Goal: Task Accomplishment & Management: Complete application form

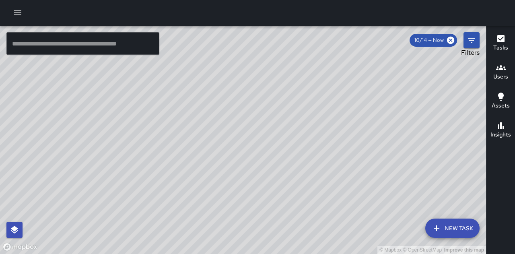
click at [472, 39] on icon "Filters" at bounding box center [471, 40] width 10 height 10
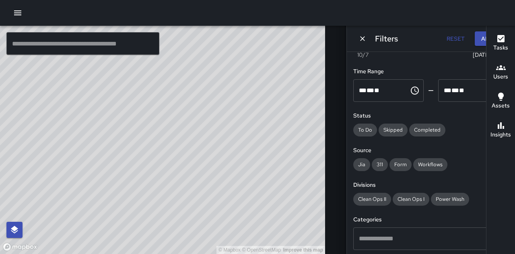
scroll to position [121, 0]
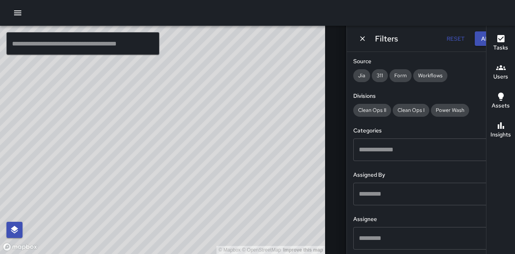
click at [395, 152] on input "text" at bounding box center [425, 149] width 136 height 15
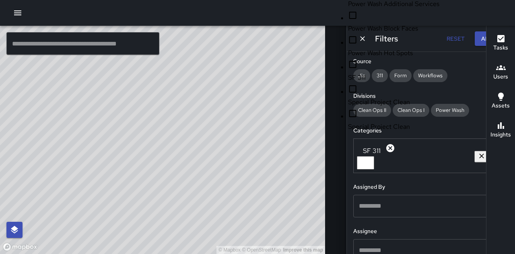
scroll to position [716, 0]
click at [365, 82] on li "SF 311" at bounding box center [410, 70] width 125 height 23
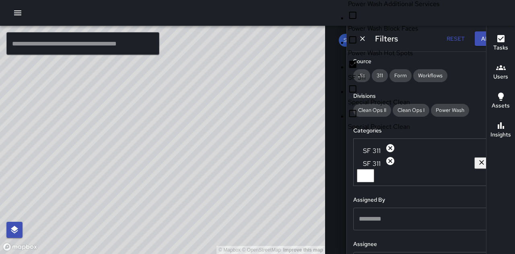
click at [283, 96] on div "© Mapbox © OpenStreetMap Improve this map" at bounding box center [162, 140] width 325 height 228
click at [294, 135] on div "© Mapbox © OpenStreetMap Improve this map" at bounding box center [162, 140] width 325 height 228
click at [496, 45] on h6 "Tasks" at bounding box center [500, 47] width 15 height 9
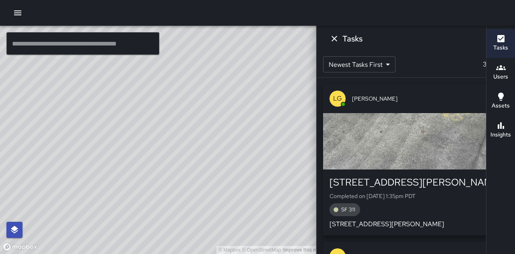
click at [433, 135] on div "button" at bounding box center [415, 141] width 185 height 56
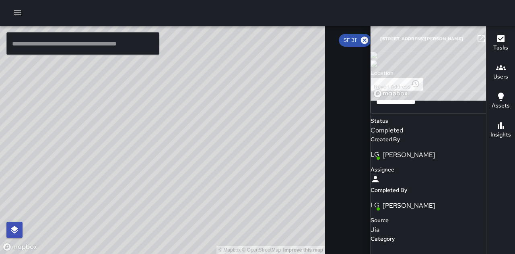
click at [377, 58] on img at bounding box center [373, 55] width 6 height 6
click at [383, 39] on h6 "[STREET_ADDRESS][PERSON_NAME]" at bounding box center [421, 39] width 83 height 6
click at [377, 58] on img at bounding box center [373, 55] width 6 height 6
click at [377, 67] on img at bounding box center [373, 63] width 6 height 6
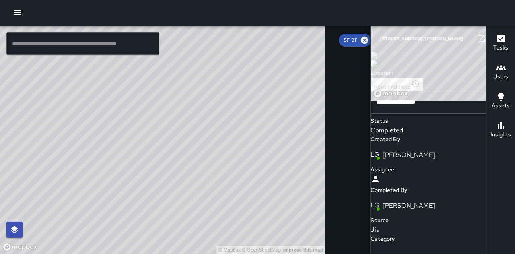
click at [380, 41] on h6 "[STREET_ADDRESS][PERSON_NAME]" at bounding box center [421, 39] width 83 height 6
click at [380, 37] on h6 "[STREET_ADDRESS][PERSON_NAME]" at bounding box center [421, 39] width 83 height 6
click at [380, 36] on h6 "[STREET_ADDRESS][PERSON_NAME]" at bounding box center [421, 39] width 83 height 6
click at [410, 100] on div "© Mapbox © OpenStreetMap Improve this map" at bounding box center [437, 50] width 135 height 100
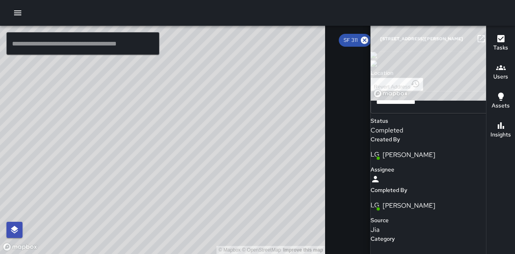
scroll to position [257, 0]
click at [420, 135] on div "Completed" at bounding box center [442, 130] width 144 height 10
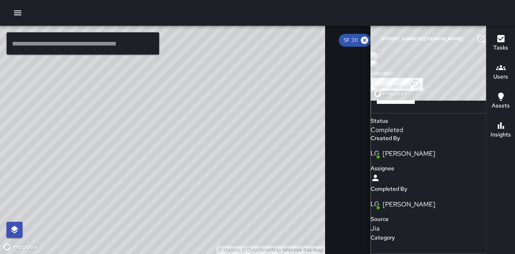
click at [413, 164] on div "LG [PERSON_NAME]" at bounding box center [442, 153] width 144 height 21
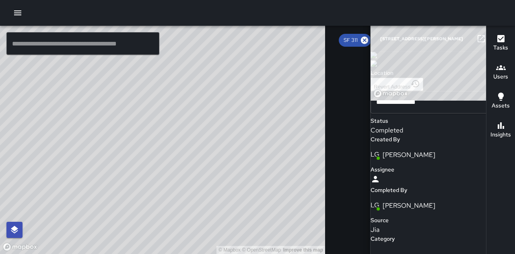
click at [494, 41] on icon "button" at bounding box center [497, 39] width 6 height 6
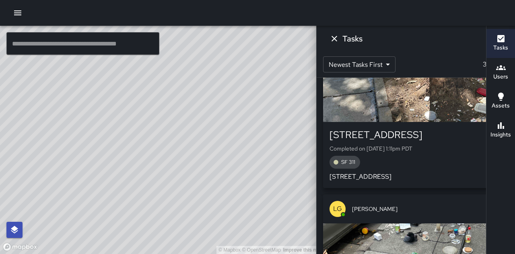
scroll to position [208, 0]
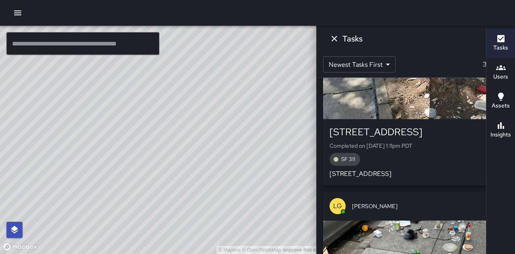
click at [431, 150] on div "[STREET_ADDRESS] Completed on [DATE] 1:11pm PDT SF [GEOGRAPHIC_DATA][STREET_ADD…" at bounding box center [415, 151] width 172 height 53
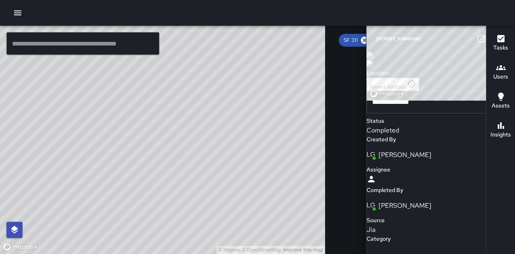
scroll to position [283, 0]
click at [492, 39] on icon "button" at bounding box center [497, 39] width 10 height 10
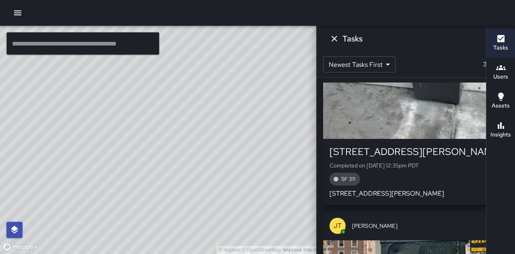
scroll to position [504, 0]
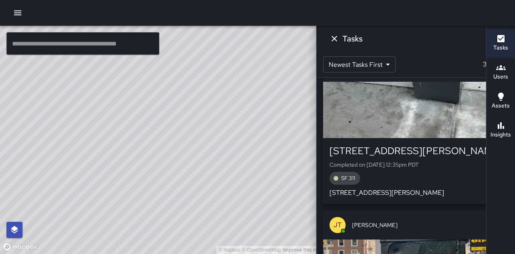
click at [418, 168] on p "Completed on [DATE] 12:35pm PDT" at bounding box center [415, 164] width 172 height 8
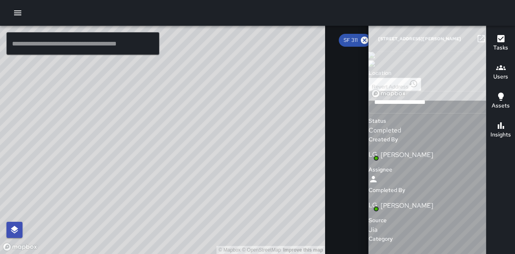
scroll to position [574, 0]
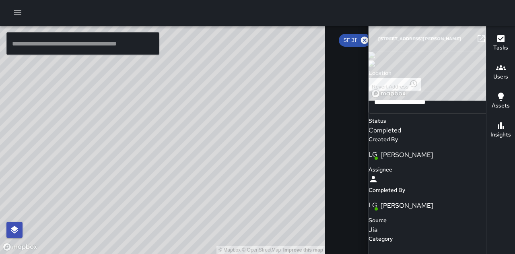
click at [492, 38] on icon "button" at bounding box center [497, 39] width 10 height 10
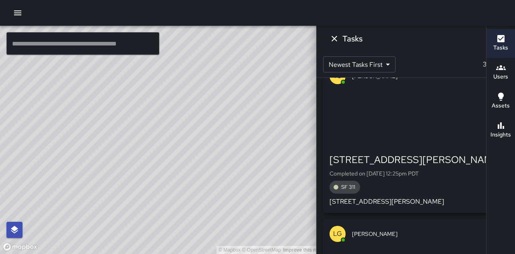
scroll to position [810, 0]
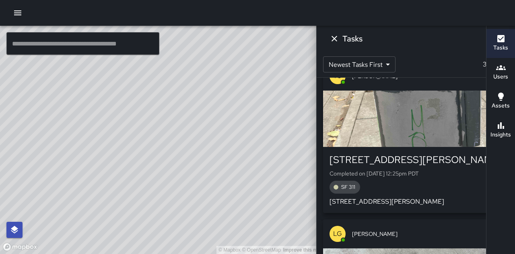
click at [406, 190] on div "SF 311" at bounding box center [415, 186] width 172 height 13
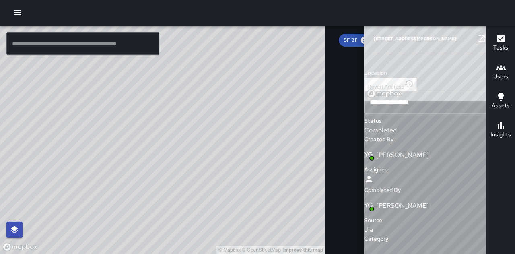
scroll to position [868, 0]
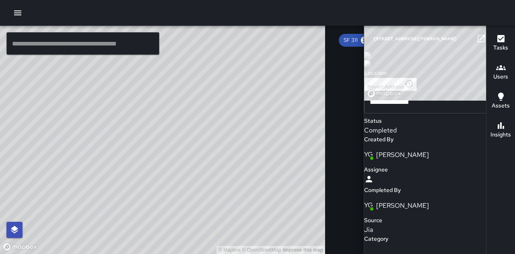
click at [492, 41] on icon "button" at bounding box center [497, 39] width 10 height 10
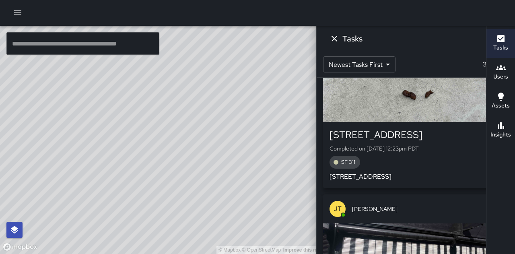
scroll to position [998, 0]
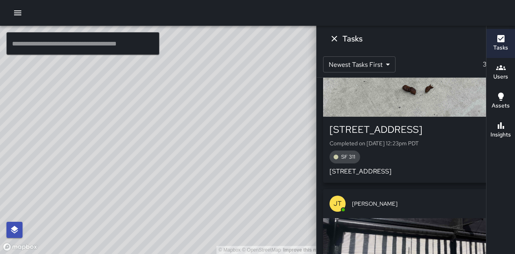
click at [411, 173] on p "[STREET_ADDRESS]" at bounding box center [415, 171] width 172 height 10
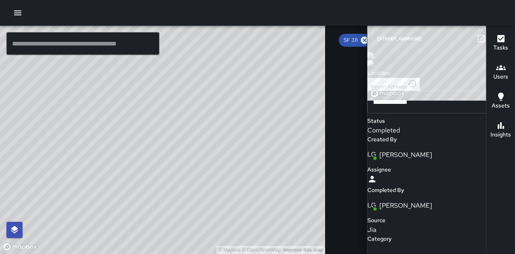
scroll to position [1085, 0]
click at [492, 42] on icon "button" at bounding box center [497, 39] width 10 height 10
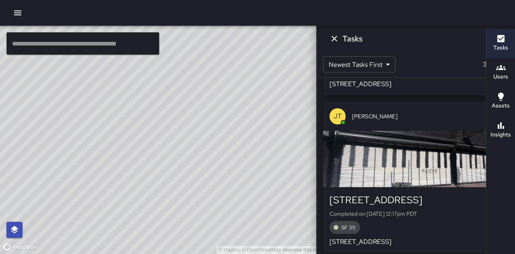
click at [416, 211] on p "Completed on [DATE] 12:17pm PDT" at bounding box center [415, 213] width 172 height 8
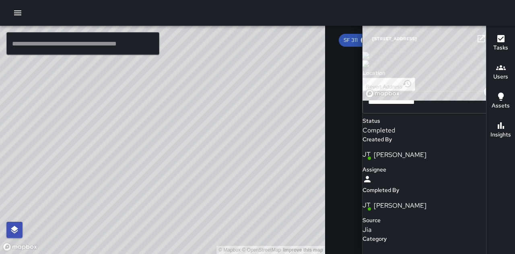
scroll to position [1145, 0]
click at [492, 35] on icon "button" at bounding box center [497, 39] width 10 height 10
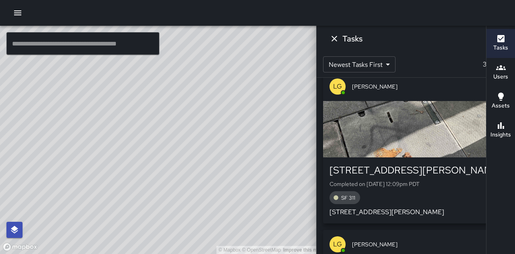
scroll to position [1273, 0]
click at [400, 104] on div "button" at bounding box center [415, 128] width 185 height 56
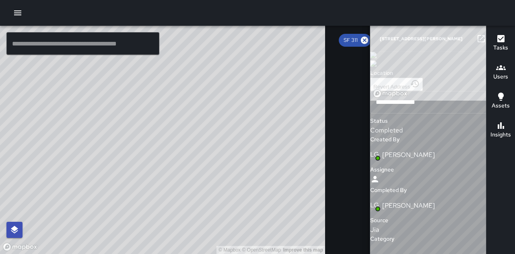
scroll to position [1333, 0]
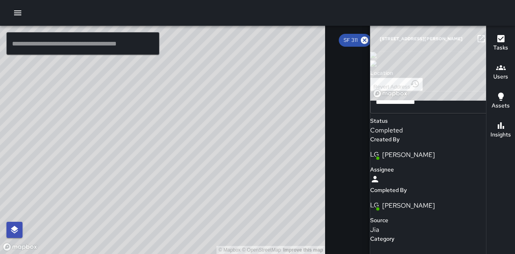
click at [492, 41] on icon "button" at bounding box center [497, 39] width 10 height 10
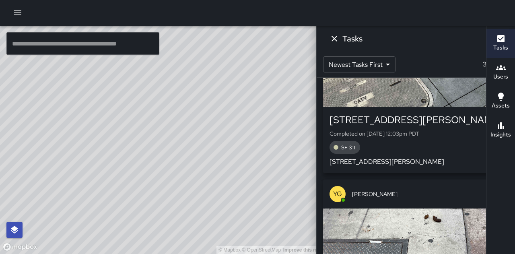
scroll to position [1481, 0]
click at [389, 141] on div "SF 311" at bounding box center [415, 146] width 172 height 13
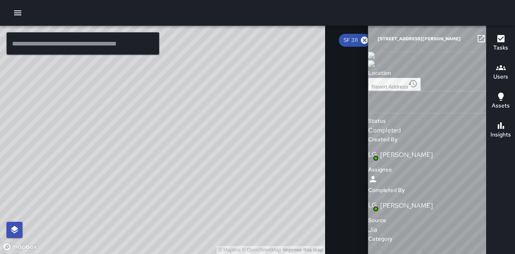
type input "**********"
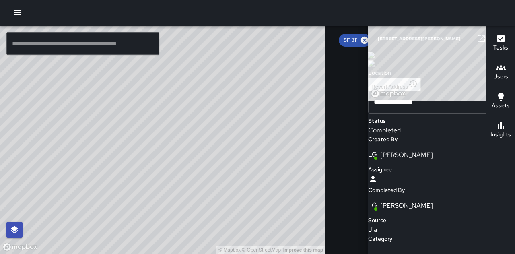
scroll to position [1551, 0]
click at [489, 38] on button "button" at bounding box center [497, 39] width 16 height 16
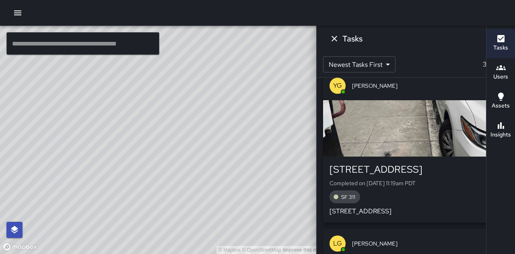
scroll to position [1747, 0]
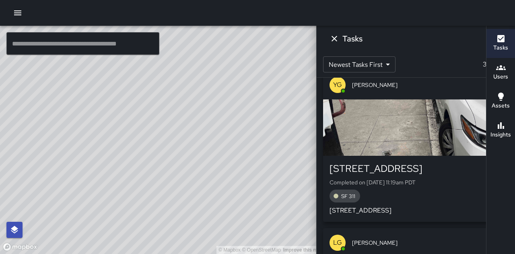
click at [406, 180] on p "Completed on [DATE] 11:19am PDT" at bounding box center [415, 182] width 172 height 8
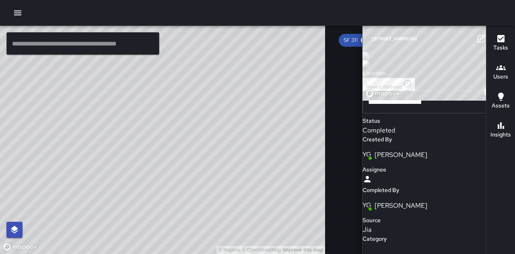
click at [489, 41] on button "button" at bounding box center [497, 39] width 16 height 16
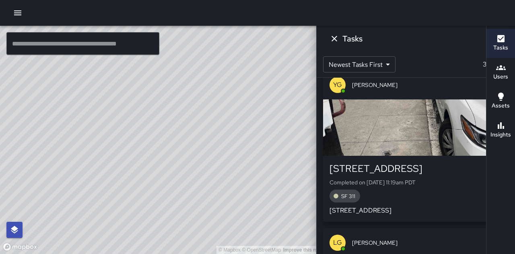
click at [418, 97] on div "YG [PERSON_NAME]" at bounding box center [415, 84] width 185 height 29
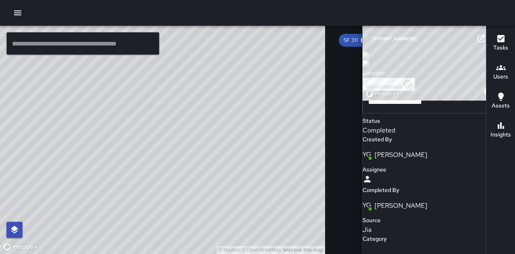
click at [492, 39] on icon "button" at bounding box center [497, 39] width 10 height 10
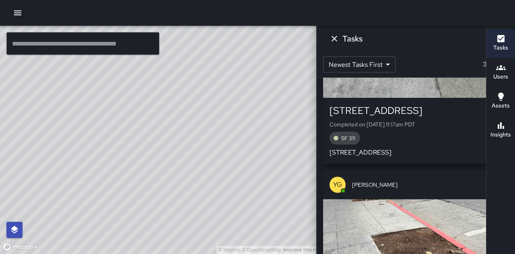
scroll to position [1961, 0]
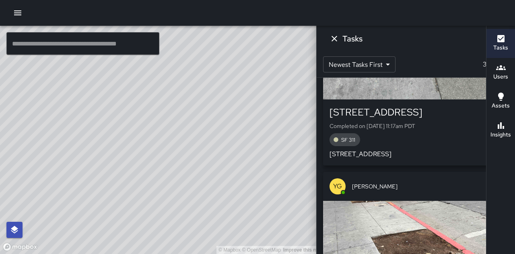
click at [417, 180] on div "YG [PERSON_NAME]" at bounding box center [415, 186] width 185 height 29
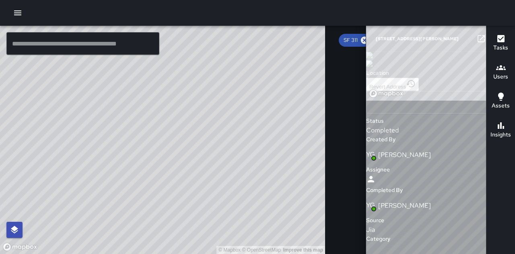
type input "**********"
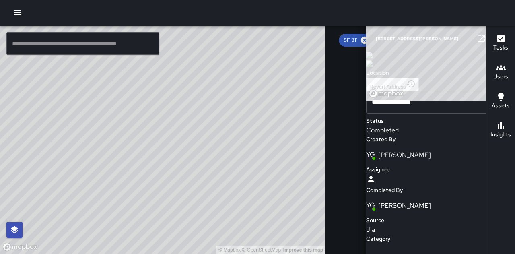
click at [492, 41] on icon "button" at bounding box center [497, 39] width 10 height 10
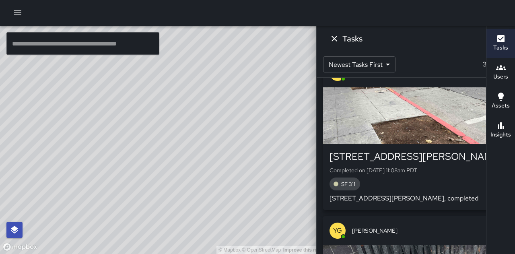
scroll to position [2075, 0]
click at [415, 186] on div "SF 311" at bounding box center [415, 183] width 172 height 13
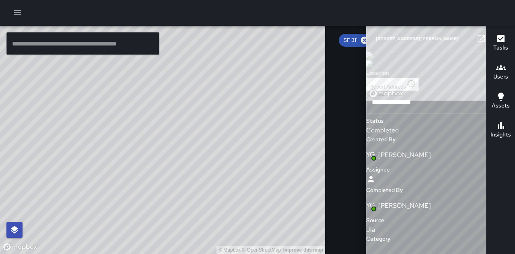
scroll to position [2171, 0]
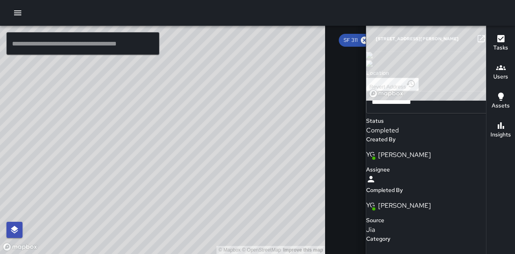
click at [492, 42] on icon "button" at bounding box center [497, 39] width 10 height 10
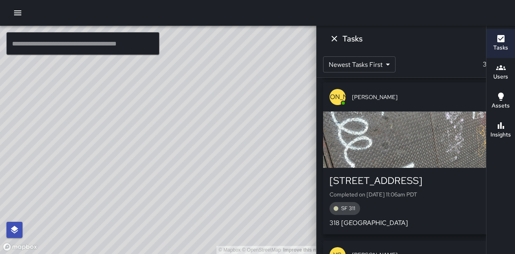
scroll to position [2366, 0]
click at [416, 202] on div "SF 311" at bounding box center [415, 207] width 172 height 13
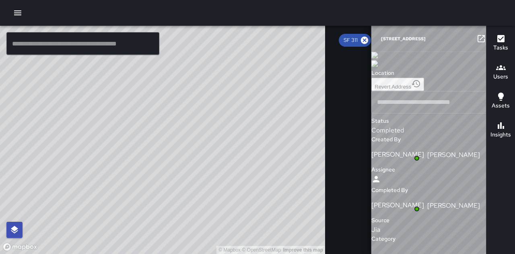
type input "**********"
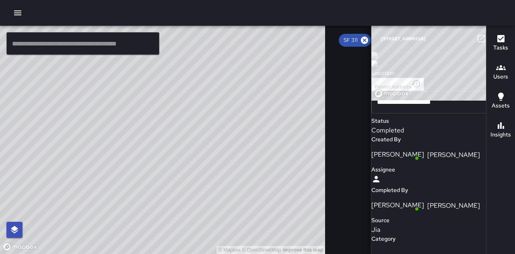
scroll to position [2450, 0]
click at [492, 41] on icon "button" at bounding box center [497, 39] width 10 height 10
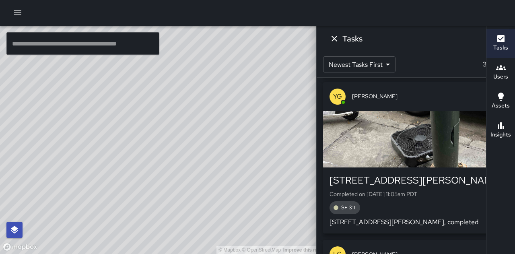
scroll to position [2530, 0]
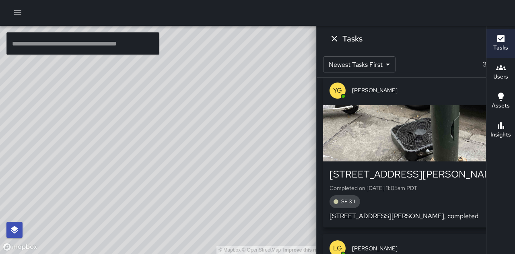
click at [404, 197] on div "SF 311" at bounding box center [415, 201] width 172 height 13
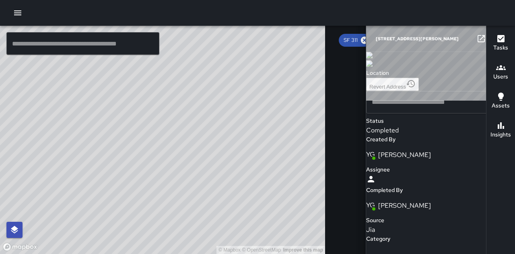
type input "**********"
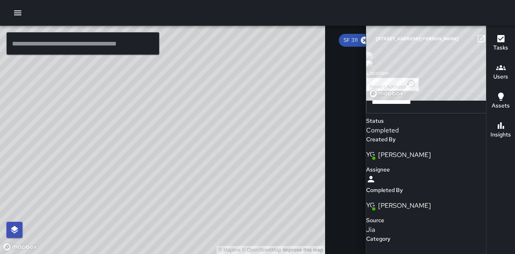
click at [492, 40] on icon "button" at bounding box center [497, 39] width 10 height 10
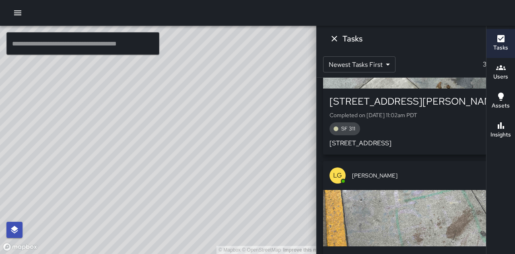
scroll to position [2761, 0]
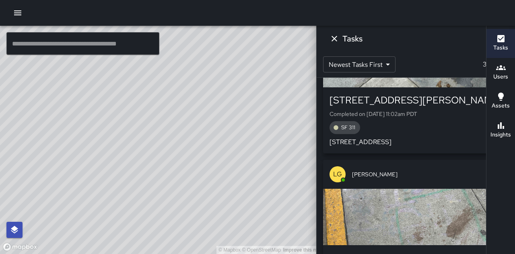
click at [497, 92] on icon "button" at bounding box center [501, 97] width 10 height 10
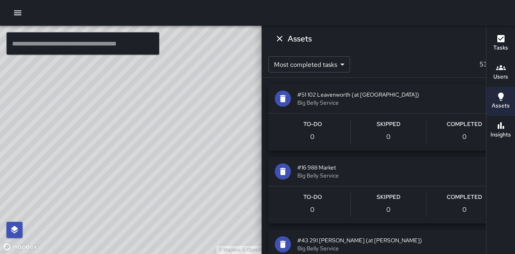
click at [496, 49] on h6 "Tasks" at bounding box center [500, 47] width 15 height 9
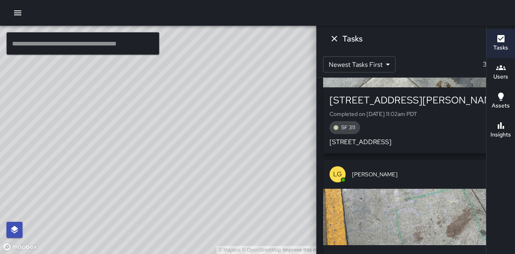
click at [423, 111] on p "Completed on [DATE] 11:02am PDT" at bounding box center [415, 114] width 172 height 8
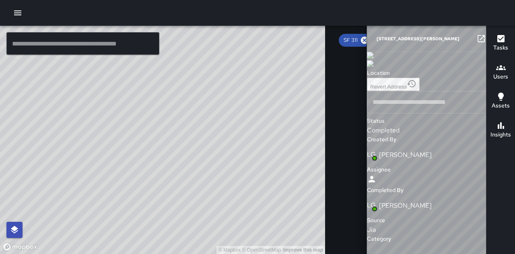
type input "**********"
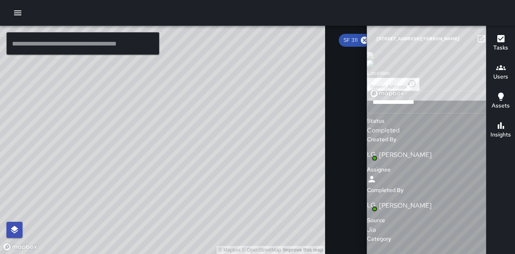
scroll to position [2676, 0]
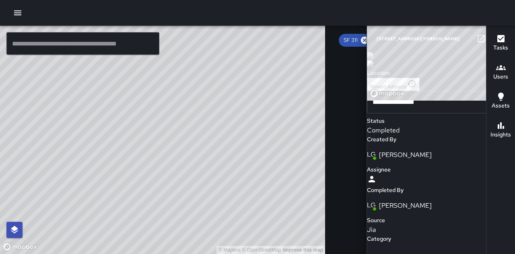
click at [489, 33] on button "button" at bounding box center [497, 39] width 16 height 16
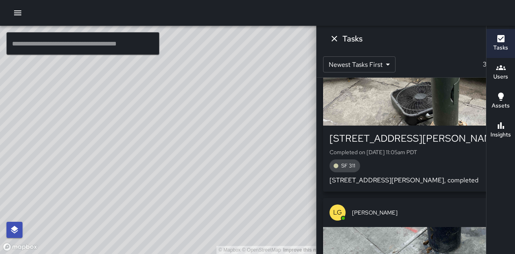
scroll to position [2563, 0]
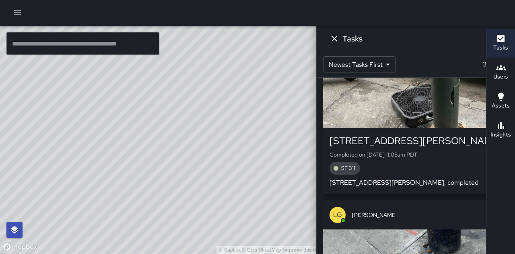
click at [420, 206] on div "LG [PERSON_NAME]" at bounding box center [415, 214] width 185 height 29
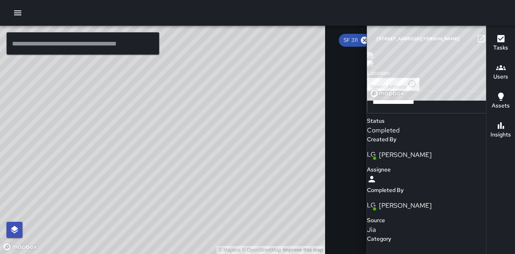
click at [492, 38] on icon "button" at bounding box center [497, 39] width 10 height 10
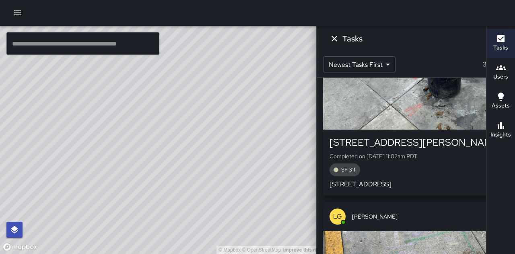
scroll to position [2719, 0]
click at [404, 178] on div "[STREET_ADDRESS][PERSON_NAME] Completed on [DATE] 11:02am PDT SF 311 [STREET_AD…" at bounding box center [415, 162] width 172 height 53
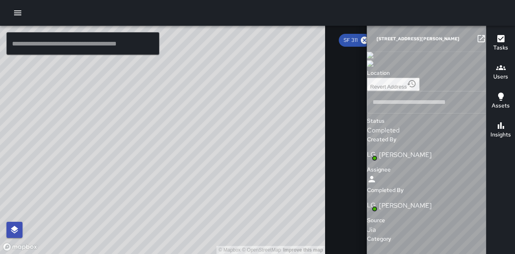
type input "**********"
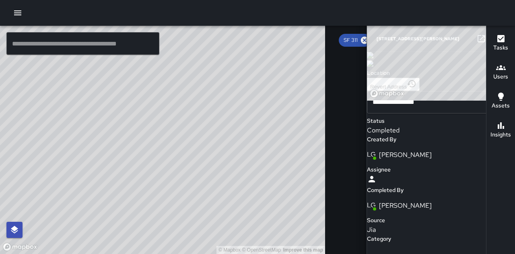
scroll to position [2790, 0]
click at [489, 33] on button "button" at bounding box center [497, 39] width 16 height 16
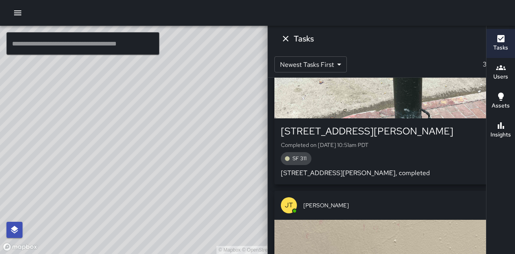
scroll to position [3046, 0]
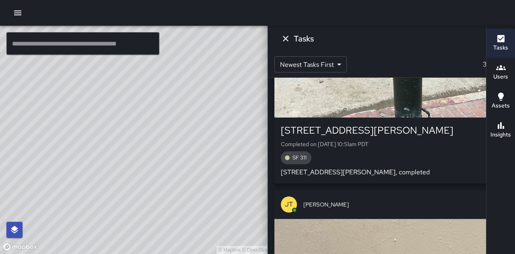
click at [415, 150] on div "[STREET_ADDRESS][PERSON_NAME] Completed on [DATE] 10:51am PDT SF 311 [STREET_AD…" at bounding box center [391, 150] width 221 height 53
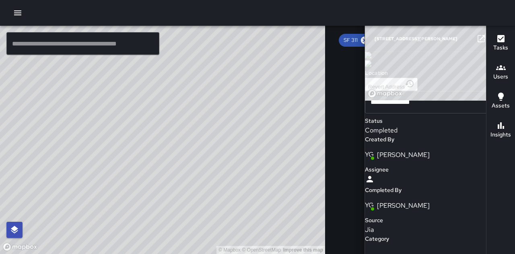
click at [492, 40] on icon "button" at bounding box center [497, 39] width 10 height 10
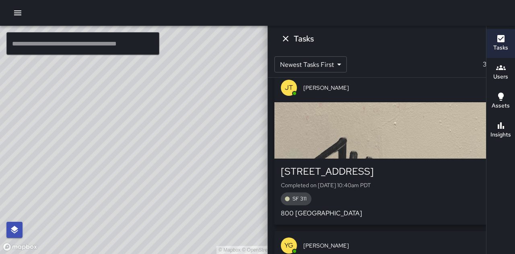
scroll to position [3164, 0]
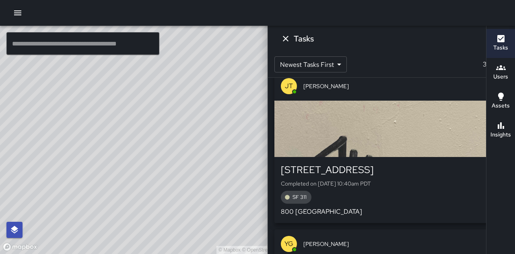
click at [408, 198] on div "SF 311" at bounding box center [391, 197] width 221 height 13
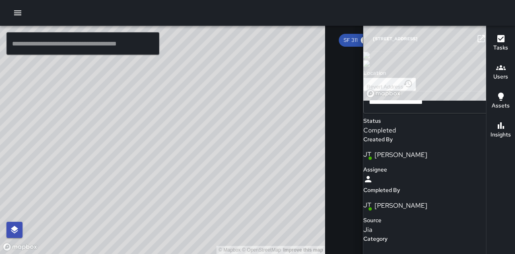
scroll to position [3247, 0]
click at [492, 37] on icon "button" at bounding box center [497, 39] width 10 height 10
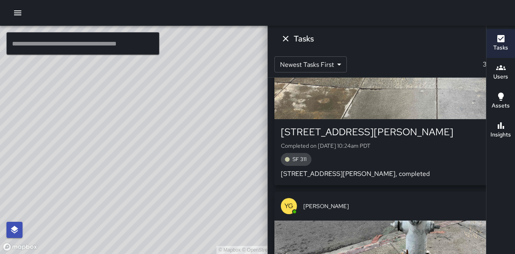
scroll to position [3365, 0]
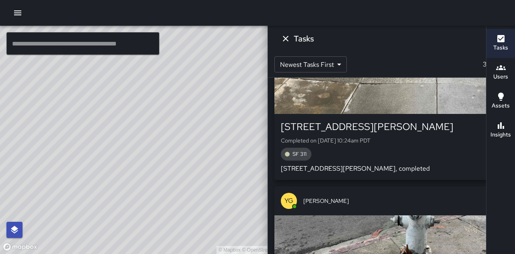
click at [422, 167] on p "[STREET_ADDRESS][PERSON_NAME], completed" at bounding box center [391, 169] width 221 height 10
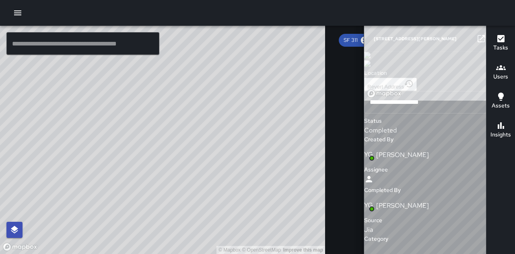
scroll to position [3428, 0]
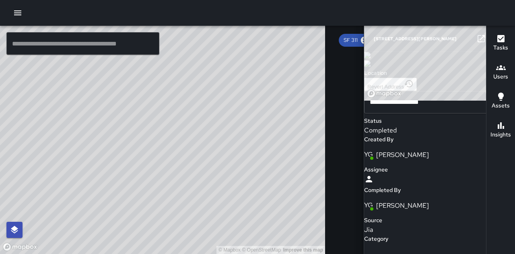
click at [492, 41] on icon "button" at bounding box center [497, 39] width 10 height 10
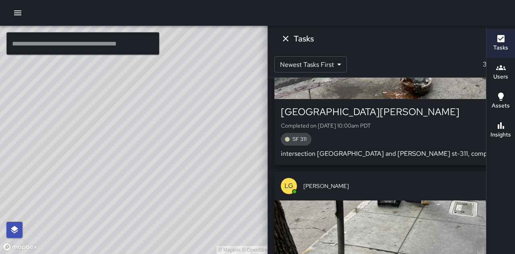
scroll to position [3539, 0]
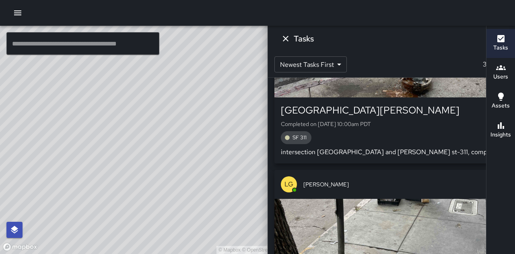
click at [408, 141] on div "SF 311" at bounding box center [391, 137] width 221 height 13
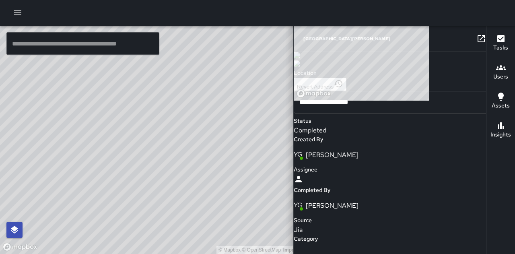
scroll to position [3614, 0]
click at [494, 41] on icon "button" at bounding box center [497, 39] width 6 height 6
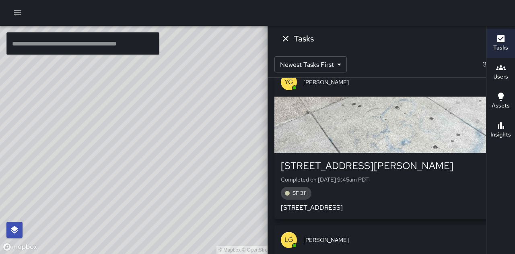
scroll to position [3799, 0]
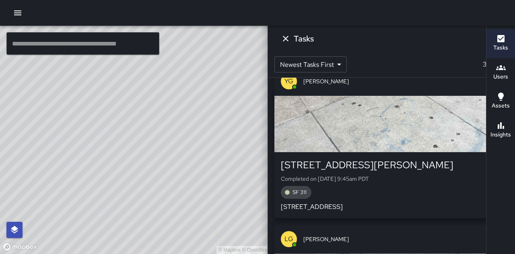
click at [393, 186] on div "SF 311" at bounding box center [391, 192] width 221 height 13
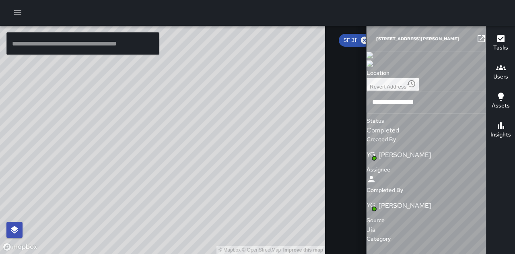
scroll to position [3869, 0]
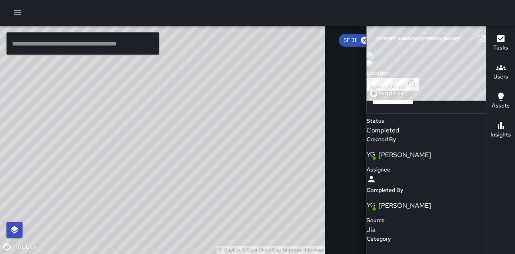
click at [492, 39] on icon "button" at bounding box center [497, 39] width 10 height 10
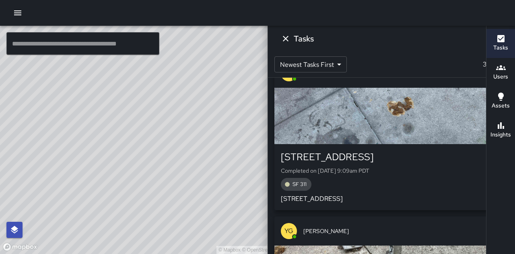
scroll to position [3963, 0]
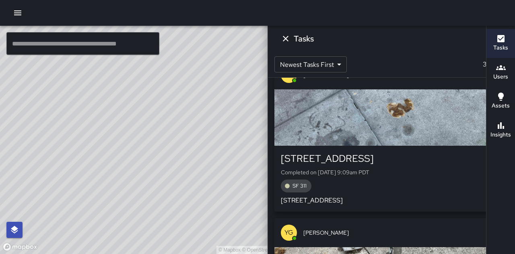
click at [408, 169] on p "Completed on [DATE] 9:09am PDT" at bounding box center [391, 172] width 221 height 8
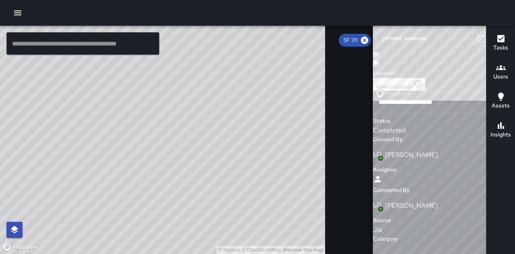
scroll to position [4045, 0]
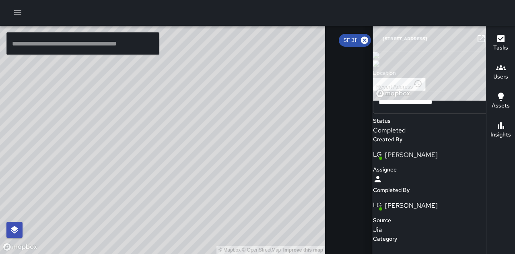
click at [489, 45] on button "button" at bounding box center [497, 39] width 16 height 16
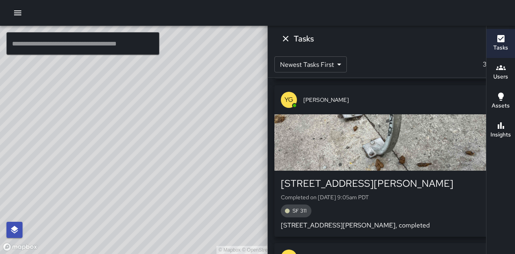
scroll to position [4097, 0]
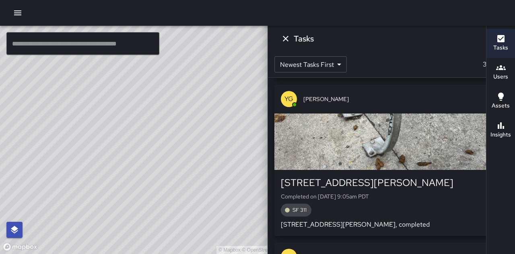
click at [392, 194] on p "Completed on [DATE] 9:05am PDT" at bounding box center [391, 196] width 221 height 8
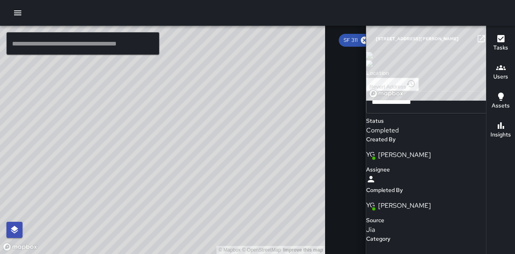
scroll to position [4166, 0]
click at [489, 43] on button "button" at bounding box center [497, 39] width 16 height 16
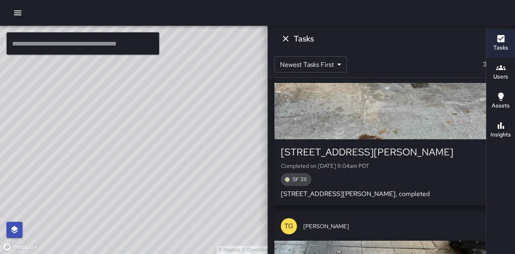
scroll to position [4290, 0]
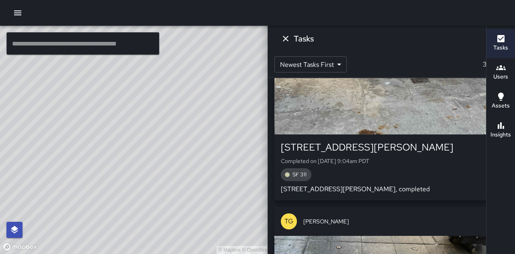
click at [394, 158] on p "Completed on [DATE] 9:04am PDT" at bounding box center [391, 161] width 221 height 8
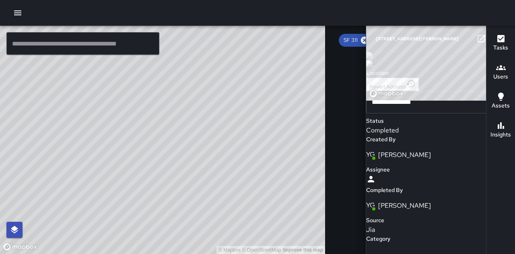
scroll to position [4366, 0]
click at [492, 37] on icon "button" at bounding box center [497, 39] width 10 height 10
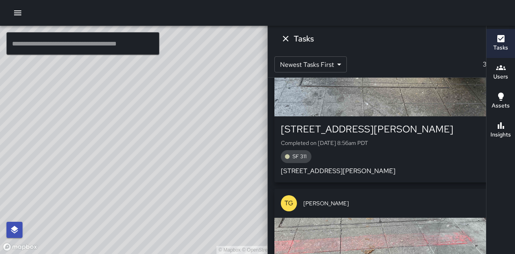
scroll to position [4467, 0]
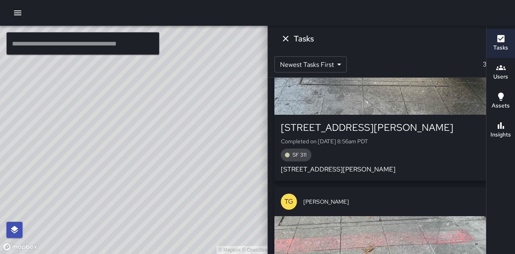
click at [399, 149] on div "SF 311" at bounding box center [391, 154] width 221 height 13
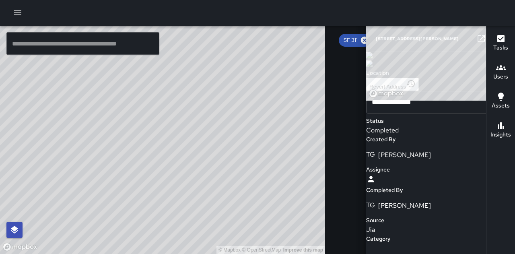
scroll to position [4538, 0]
click at [492, 42] on icon "button" at bounding box center [497, 39] width 10 height 10
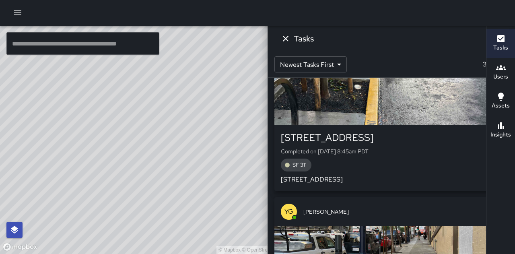
scroll to position [5030, 0]
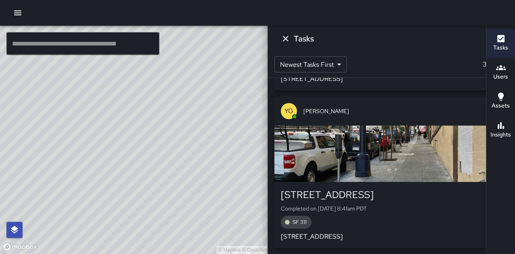
click at [388, 209] on p "Completed on [DATE] 8:41am PDT" at bounding box center [391, 208] width 221 height 8
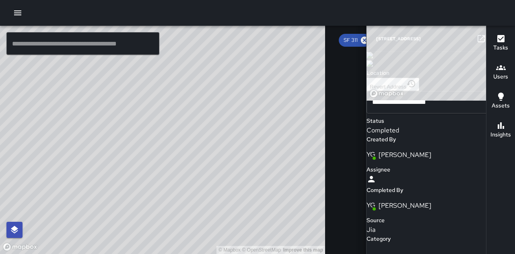
click at [494, 39] on icon "button" at bounding box center [497, 39] width 6 height 6
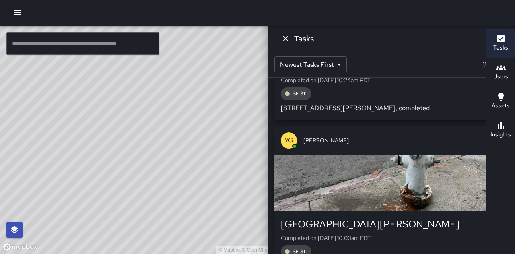
scroll to position [3426, 0]
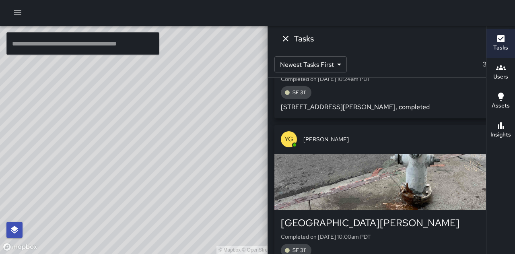
click at [423, 144] on div "YG [PERSON_NAME]" at bounding box center [391, 139] width 234 height 29
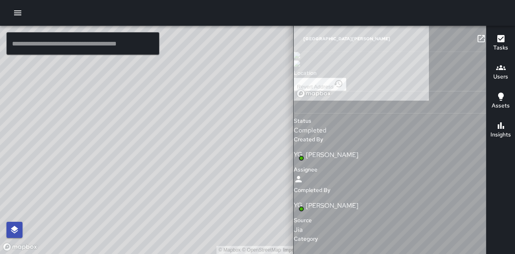
type input "**********"
click at [300, 58] on img at bounding box center [296, 55] width 6 height 6
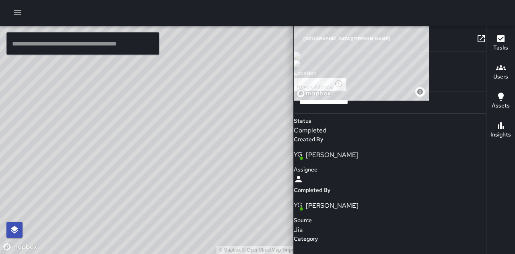
click at [489, 32] on button "button" at bounding box center [497, 39] width 16 height 16
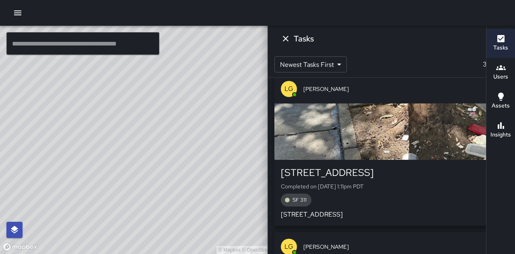
scroll to position [166, 0]
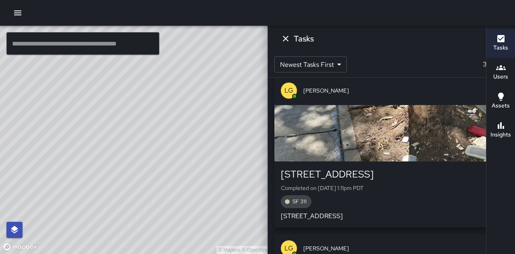
click at [431, 84] on div "LG [PERSON_NAME]" at bounding box center [391, 90] width 234 height 29
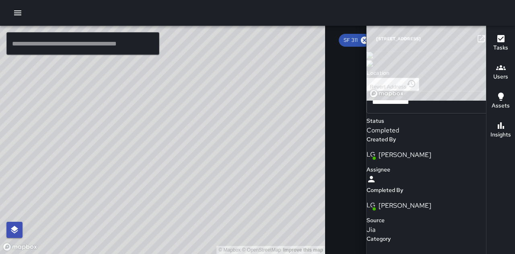
scroll to position [64, 0]
click at [494, 41] on icon "button" at bounding box center [497, 39] width 6 height 6
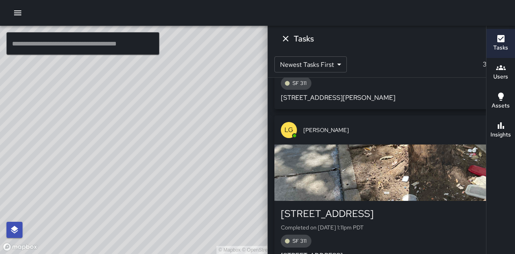
scroll to position [0, 0]
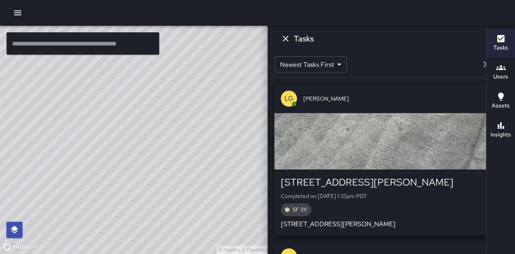
click at [427, 196] on p "Completed on [DATE] 1:35pm PDT" at bounding box center [391, 196] width 221 height 8
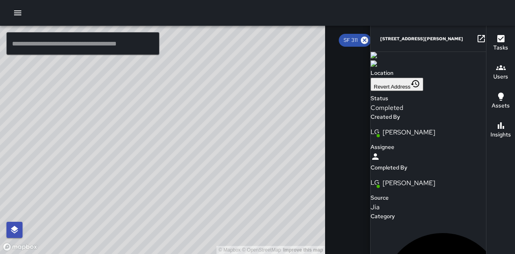
scroll to position [4, 0]
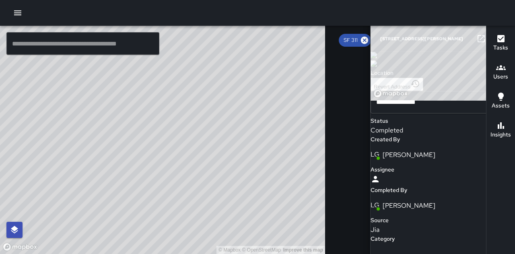
click at [492, 37] on icon "button" at bounding box center [497, 39] width 10 height 10
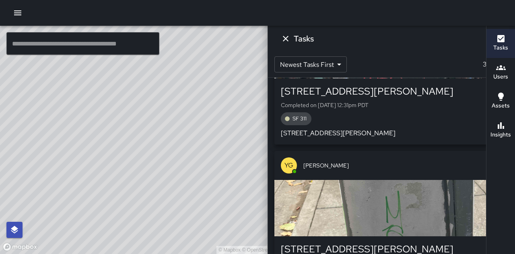
scroll to position [722, 0]
click at [431, 119] on div "SF 311" at bounding box center [391, 118] width 221 height 13
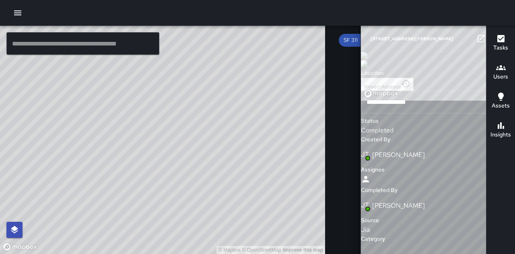
scroll to position [629, 0]
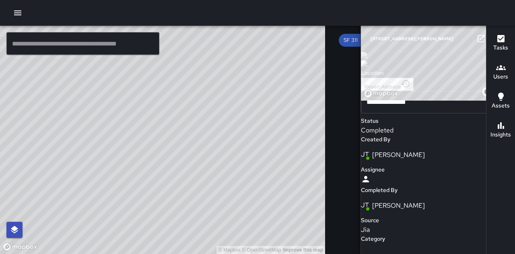
click at [494, 41] on icon "button" at bounding box center [497, 39] width 6 height 6
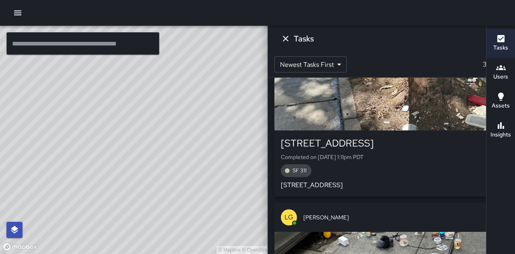
scroll to position [194, 0]
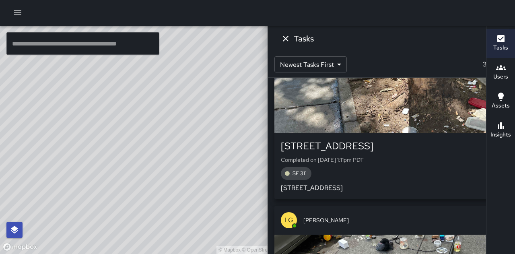
click at [431, 190] on p "[STREET_ADDRESS]" at bounding box center [391, 188] width 221 height 10
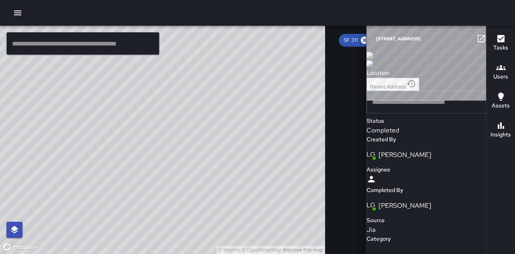
type input "**********"
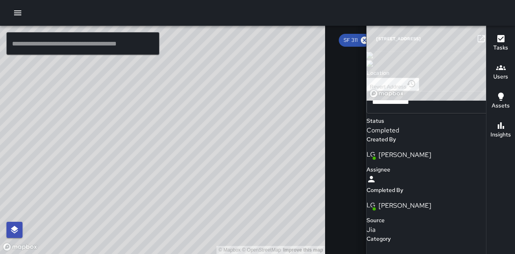
click at [492, 39] on icon "button" at bounding box center [497, 39] width 10 height 10
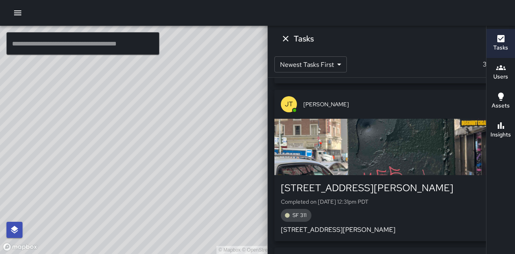
scroll to position [625, 0]
click at [436, 202] on p "Completed on [DATE] 12:31pm PDT" at bounding box center [391, 201] width 221 height 8
click at [447, 153] on div "button" at bounding box center [391, 147] width 234 height 56
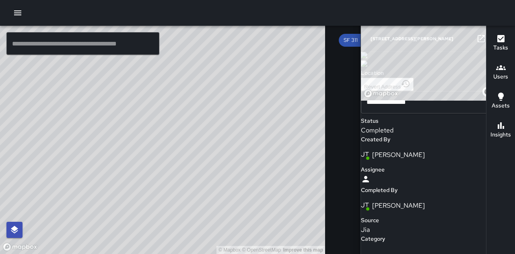
click at [489, 43] on button "button" at bounding box center [497, 39] width 16 height 16
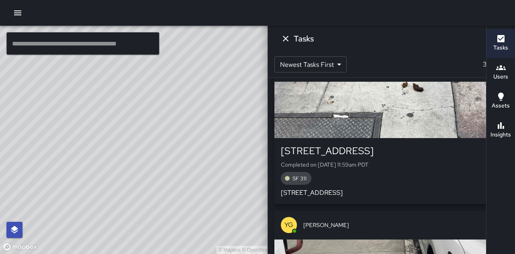
scroll to position [1608, 0]
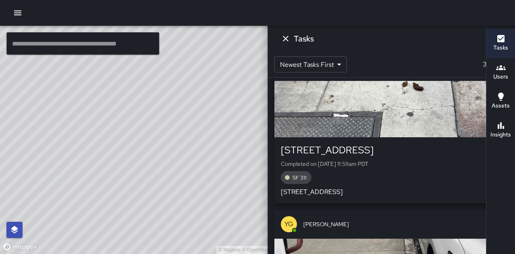
click at [437, 172] on div "SF 311" at bounding box center [391, 177] width 221 height 13
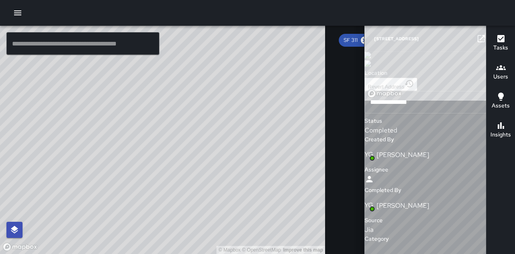
scroll to position [1677, 0]
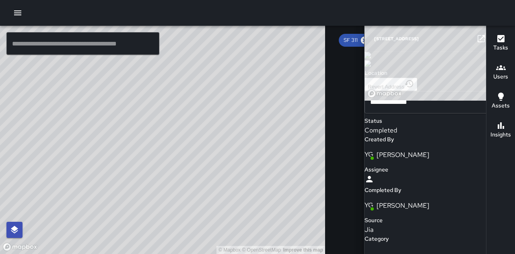
click at [492, 40] on icon "button" at bounding box center [497, 39] width 10 height 10
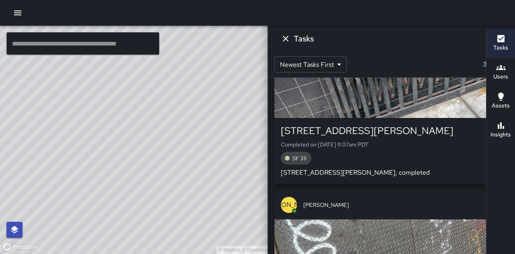
scroll to position [2256, 0]
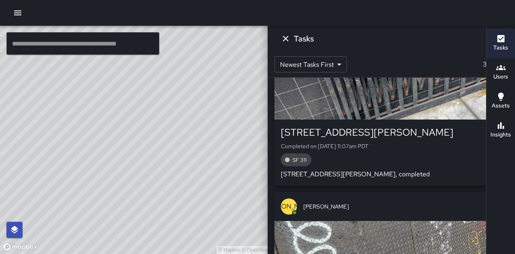
click at [429, 143] on p "Completed on [DATE] 11:07am PDT" at bounding box center [391, 146] width 221 height 8
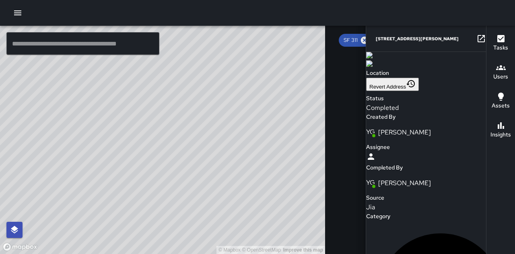
scroll to position [2248, 0]
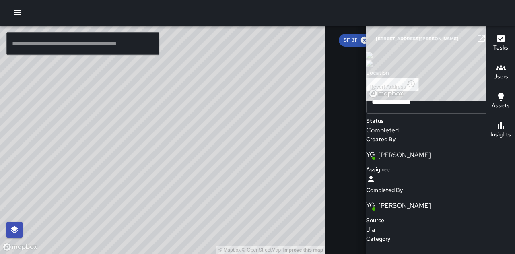
click at [492, 42] on icon "button" at bounding box center [497, 39] width 10 height 10
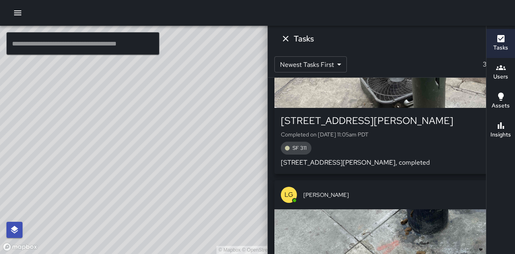
scroll to position [2591, 0]
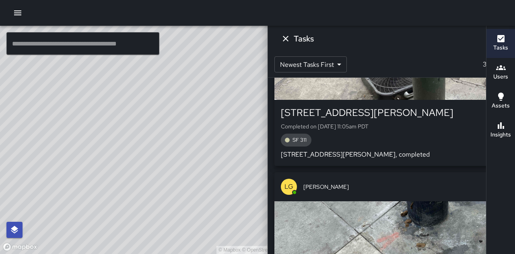
click at [422, 174] on div "LG [PERSON_NAME]" at bounding box center [391, 186] width 234 height 29
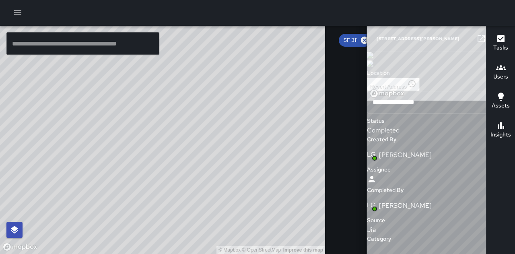
scroll to position [2676, 0]
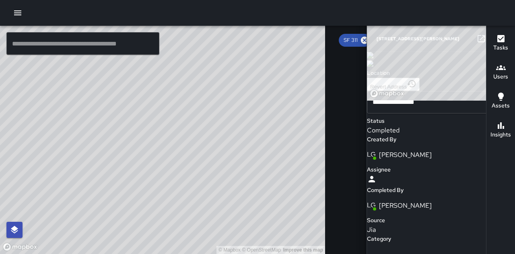
click at [494, 39] on icon "button" at bounding box center [497, 39] width 6 height 6
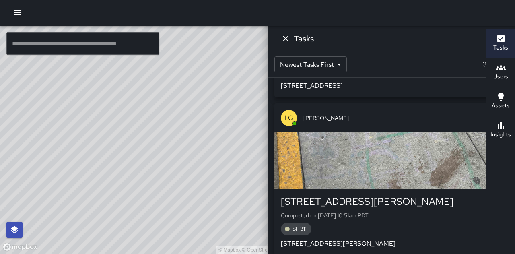
scroll to position [2825, 0]
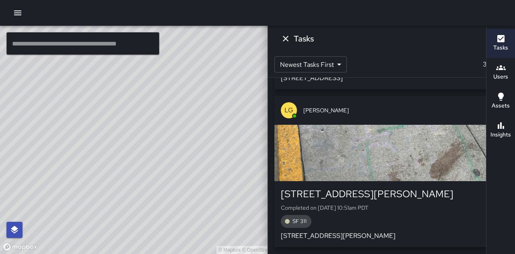
click at [421, 225] on div "SF 311" at bounding box center [391, 221] width 221 height 13
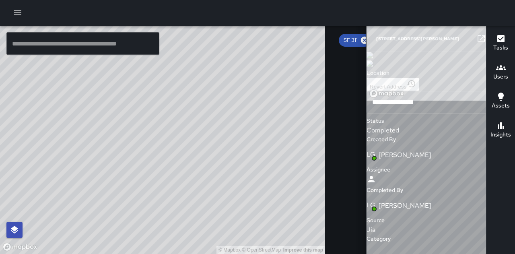
scroll to position [2894, 0]
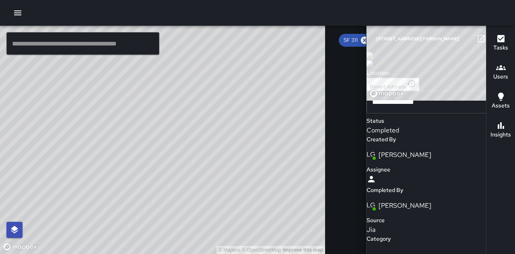
click at [492, 38] on icon "button" at bounding box center [497, 39] width 10 height 10
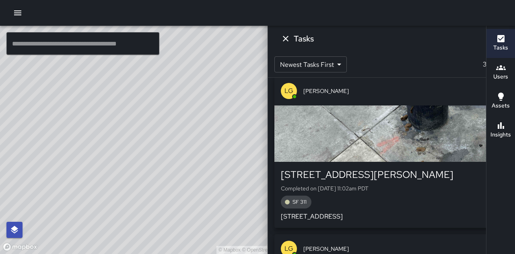
scroll to position [2685, 0]
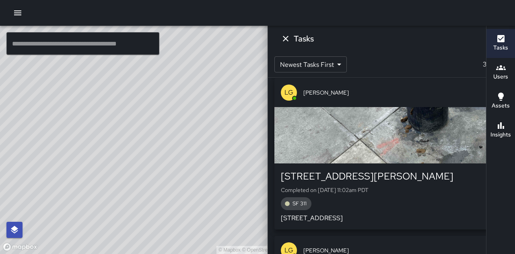
click at [372, 216] on p "[STREET_ADDRESS]" at bounding box center [391, 218] width 221 height 10
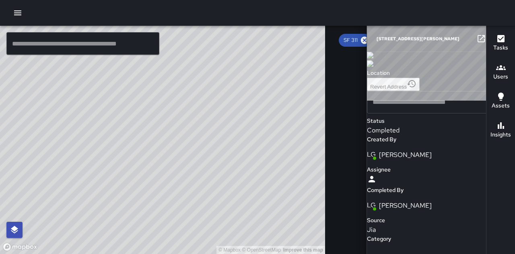
type input "**********"
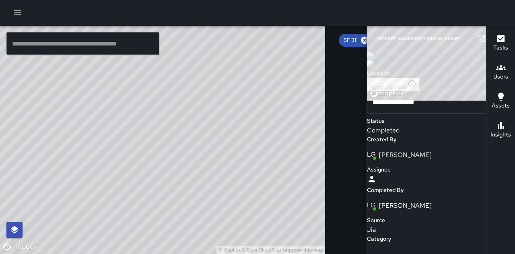
scroll to position [563, 0]
type textarea "**********"
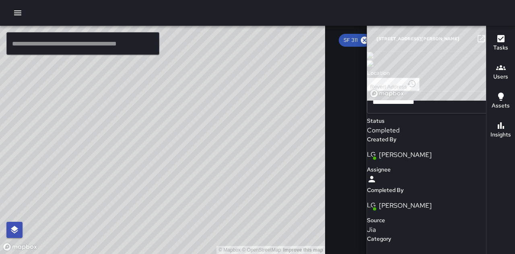
click at [489, 43] on button "button" at bounding box center [497, 39] width 16 height 16
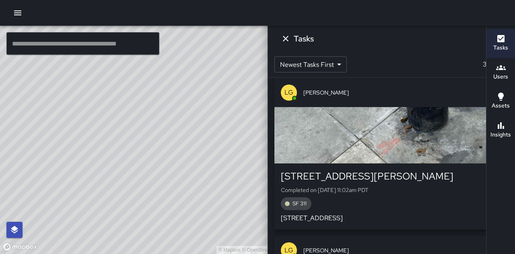
click at [361, 37] on icon at bounding box center [364, 40] width 7 height 7
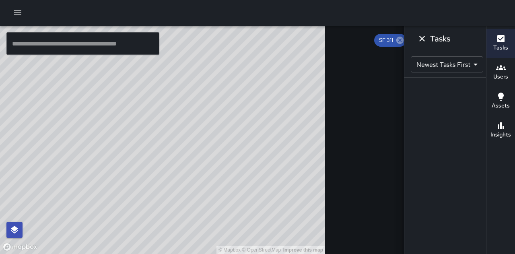
click at [395, 41] on icon at bounding box center [399, 40] width 9 height 9
